Goal: Transaction & Acquisition: Purchase product/service

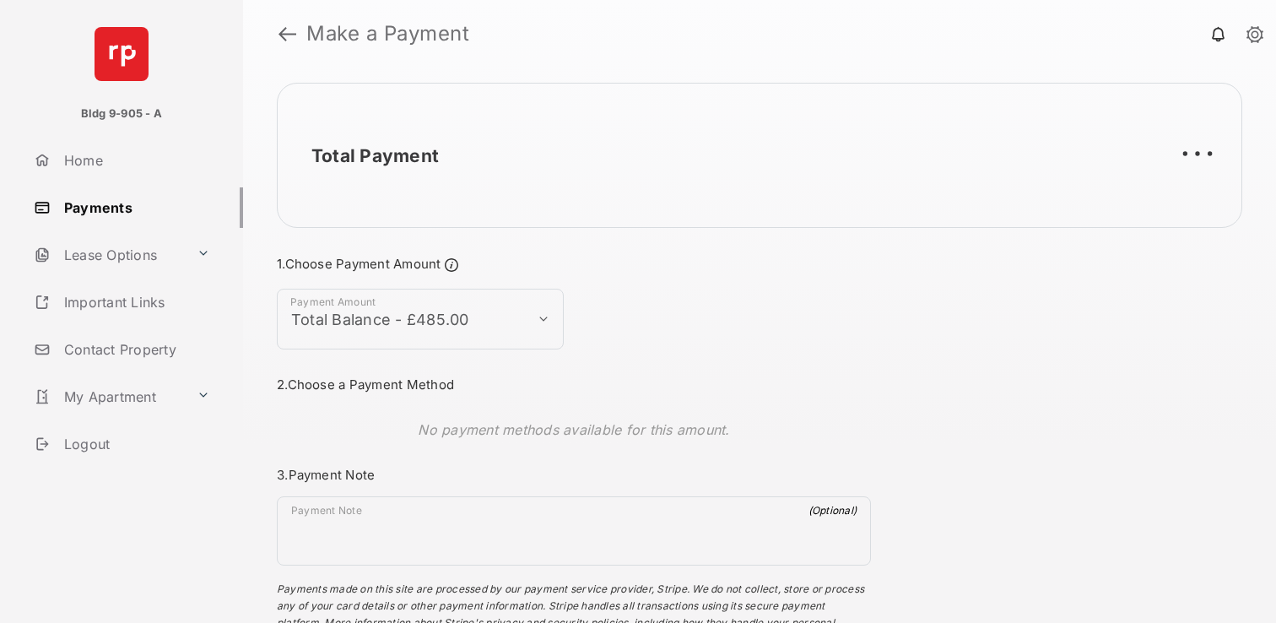
select select "**********"
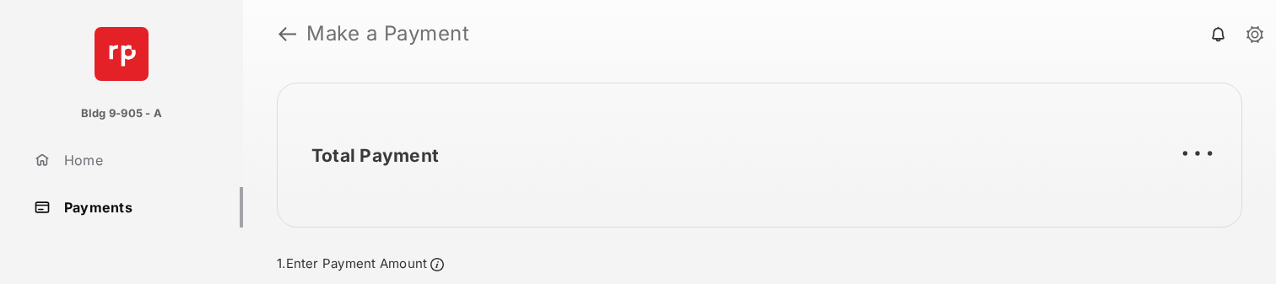
select select "**********"
click at [110, 211] on link "Payments" at bounding box center [135, 207] width 216 height 41
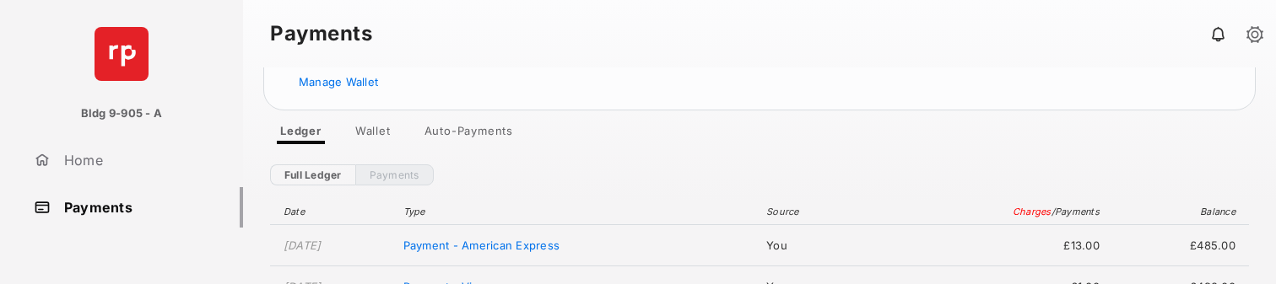
scroll to position [147, 0]
